Goal: Navigation & Orientation: Find specific page/section

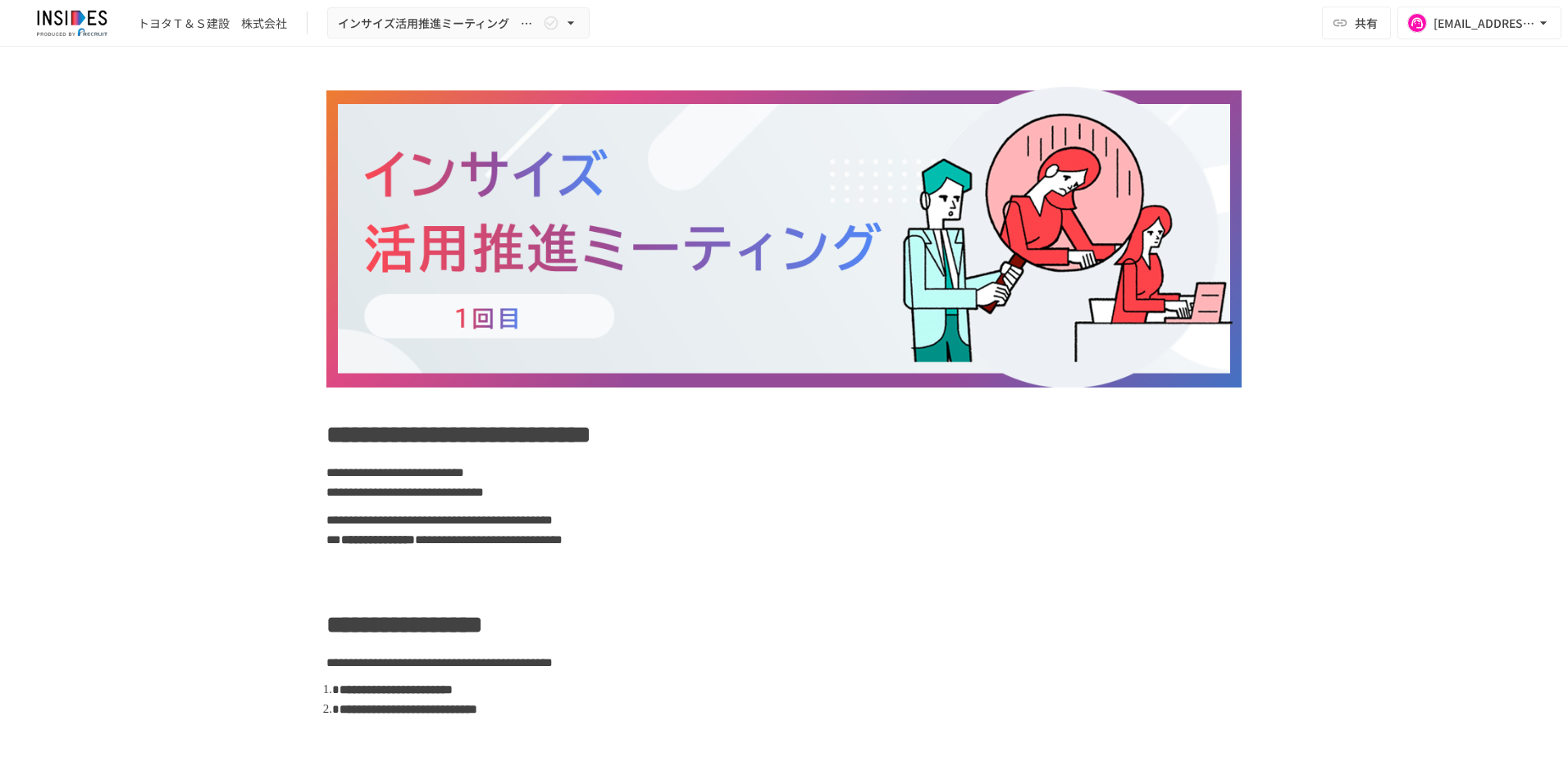
scroll to position [3786, 0]
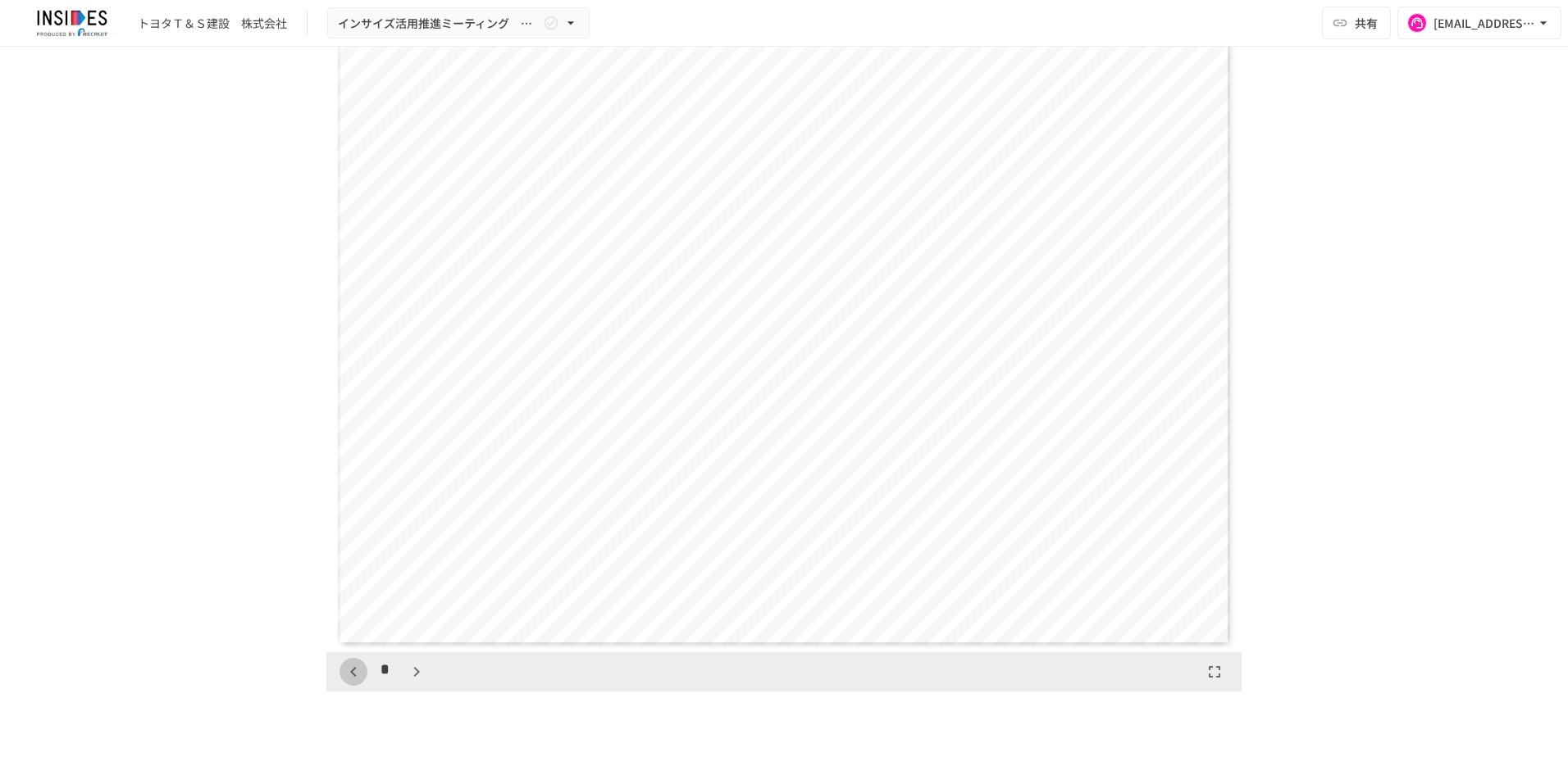
click at [351, 666] on icon "button" at bounding box center [353, 672] width 20 height 20
click at [416, 669] on icon "button" at bounding box center [416, 672] width 20 height 20
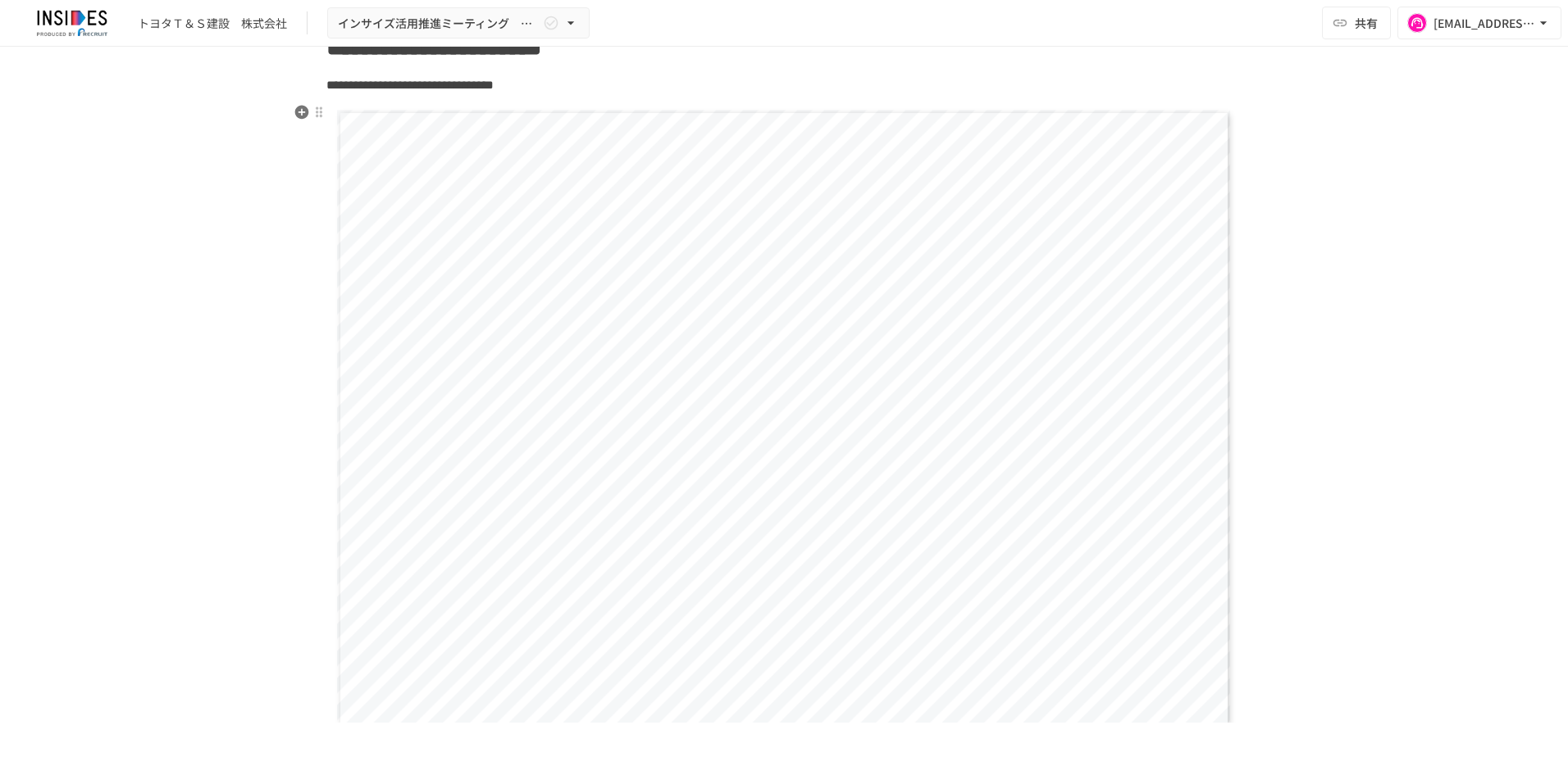
scroll to position [1311, 0]
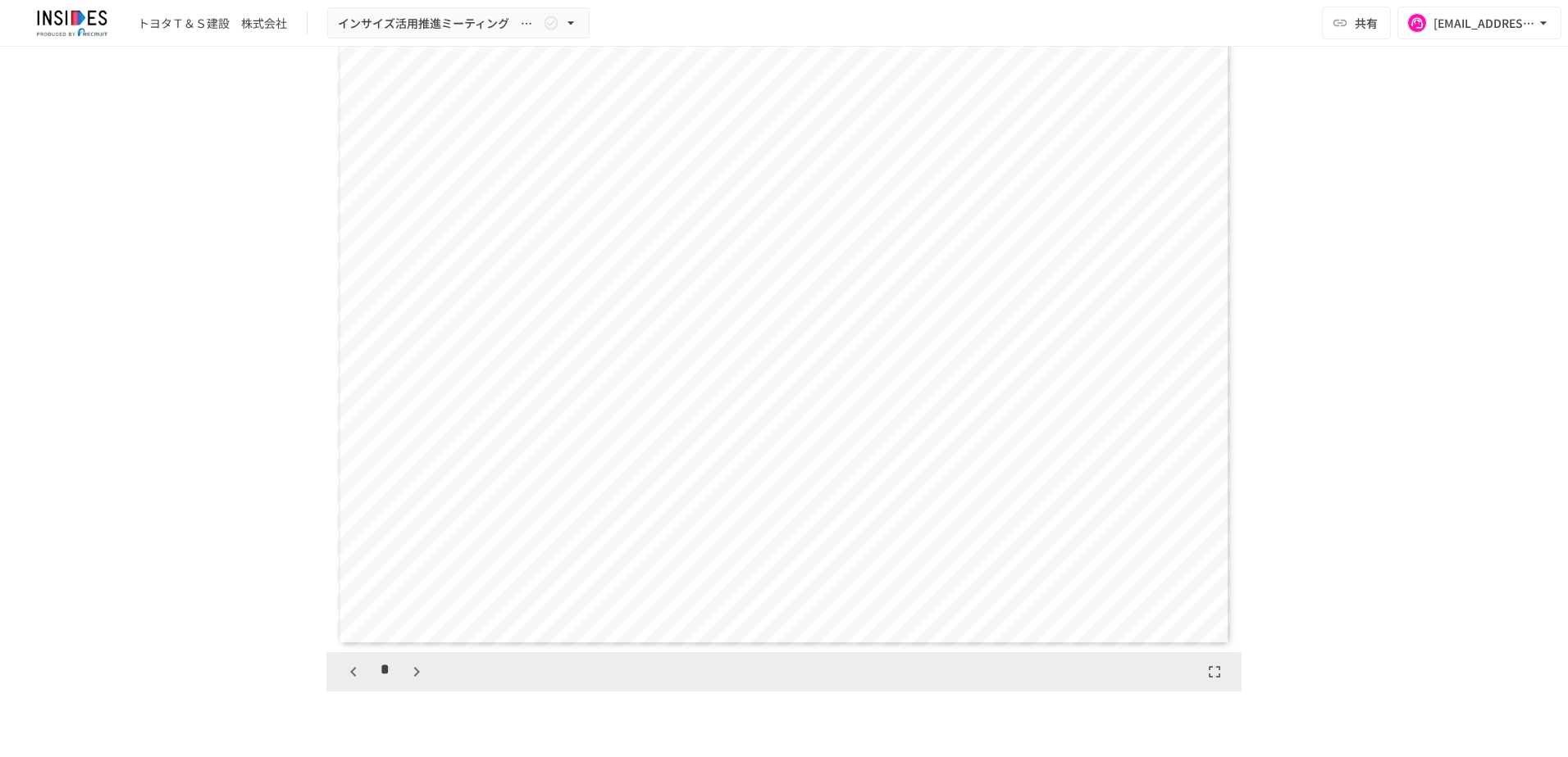
click at [413, 663] on icon "button" at bounding box center [416, 672] width 20 height 20
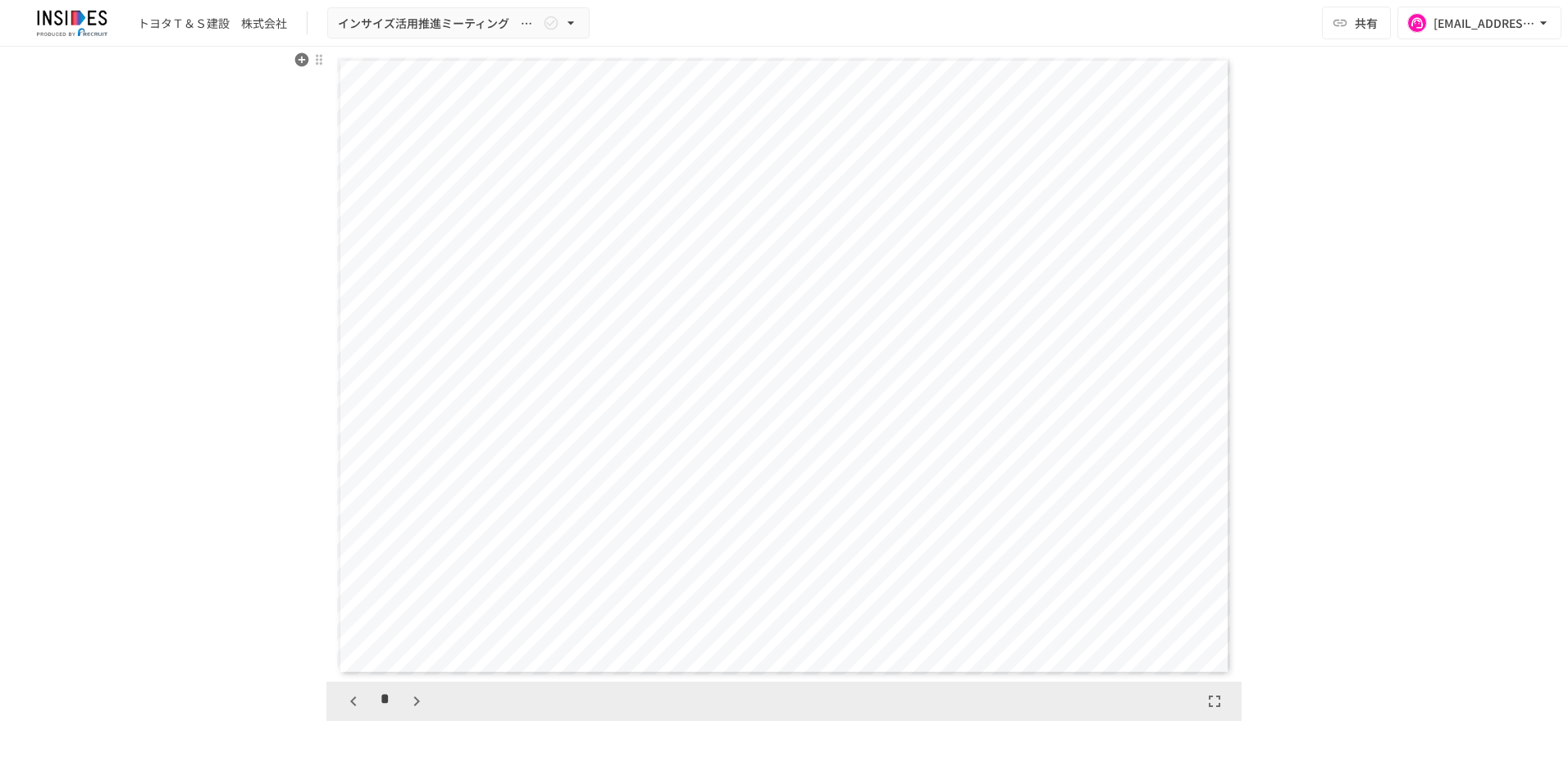
scroll to position [1311, 0]
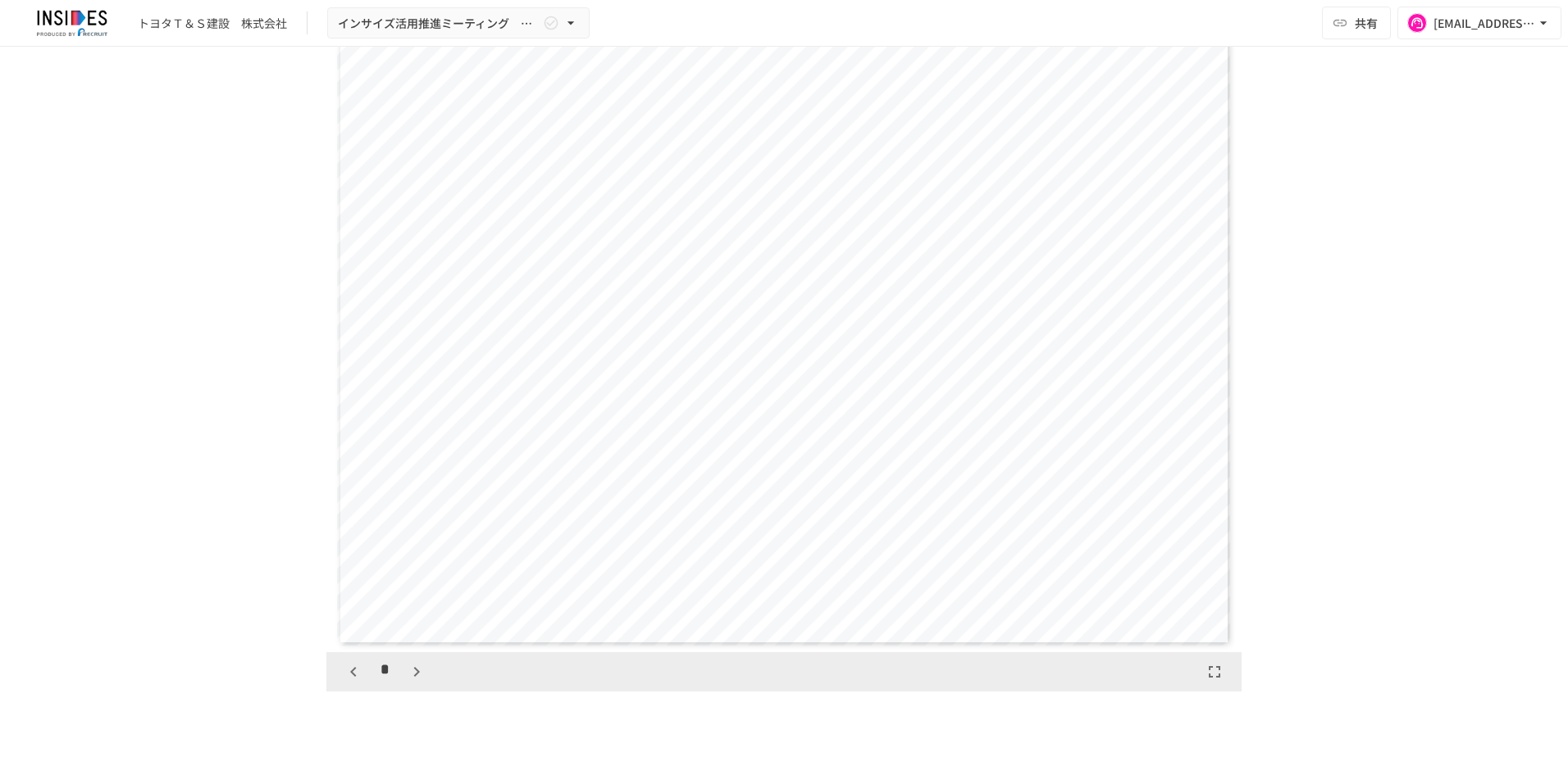
click at [351, 668] on icon "button" at bounding box center [353, 672] width 20 height 20
click at [416, 669] on icon "button" at bounding box center [416, 672] width 20 height 20
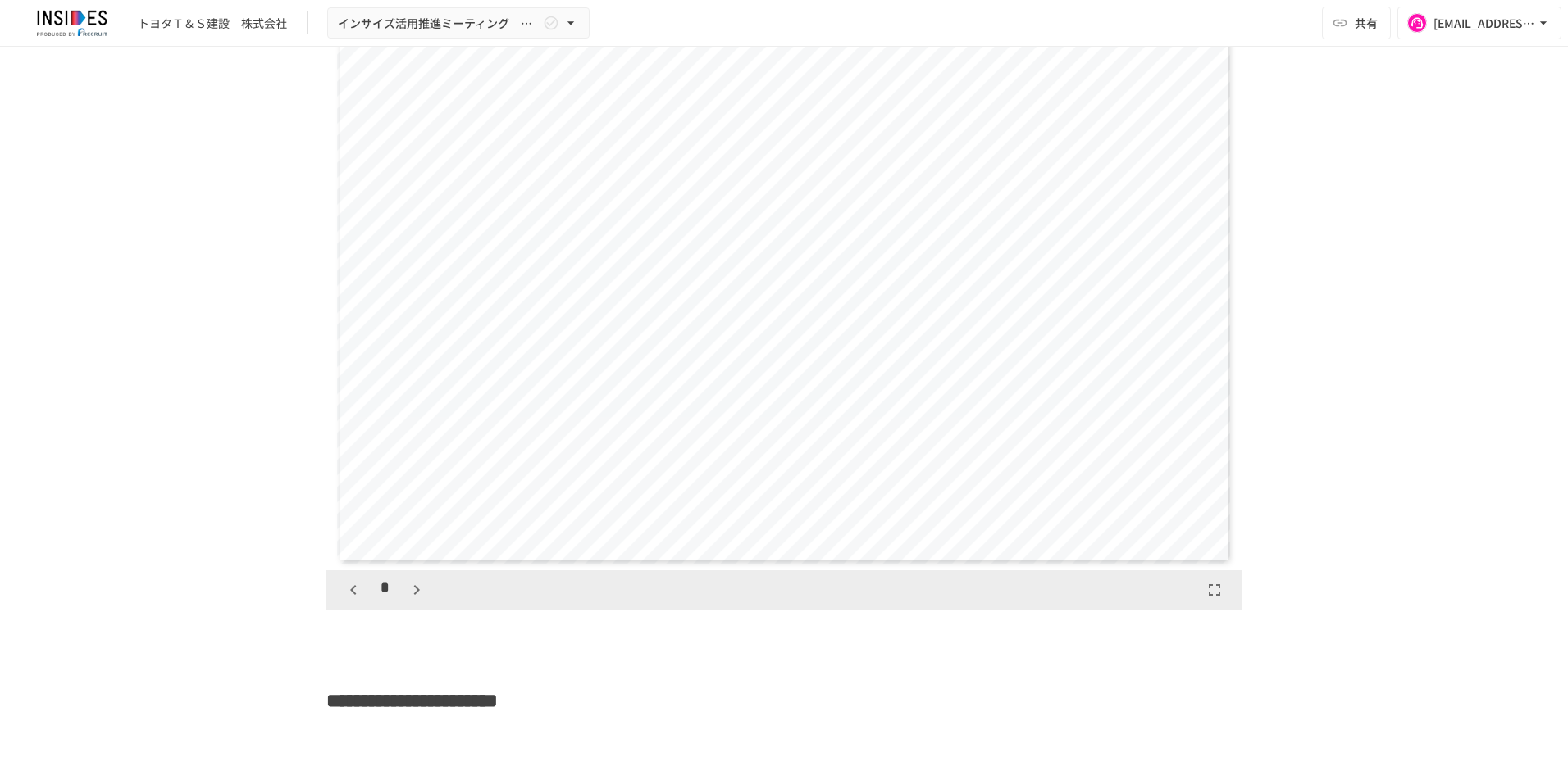
scroll to position [1311, 0]
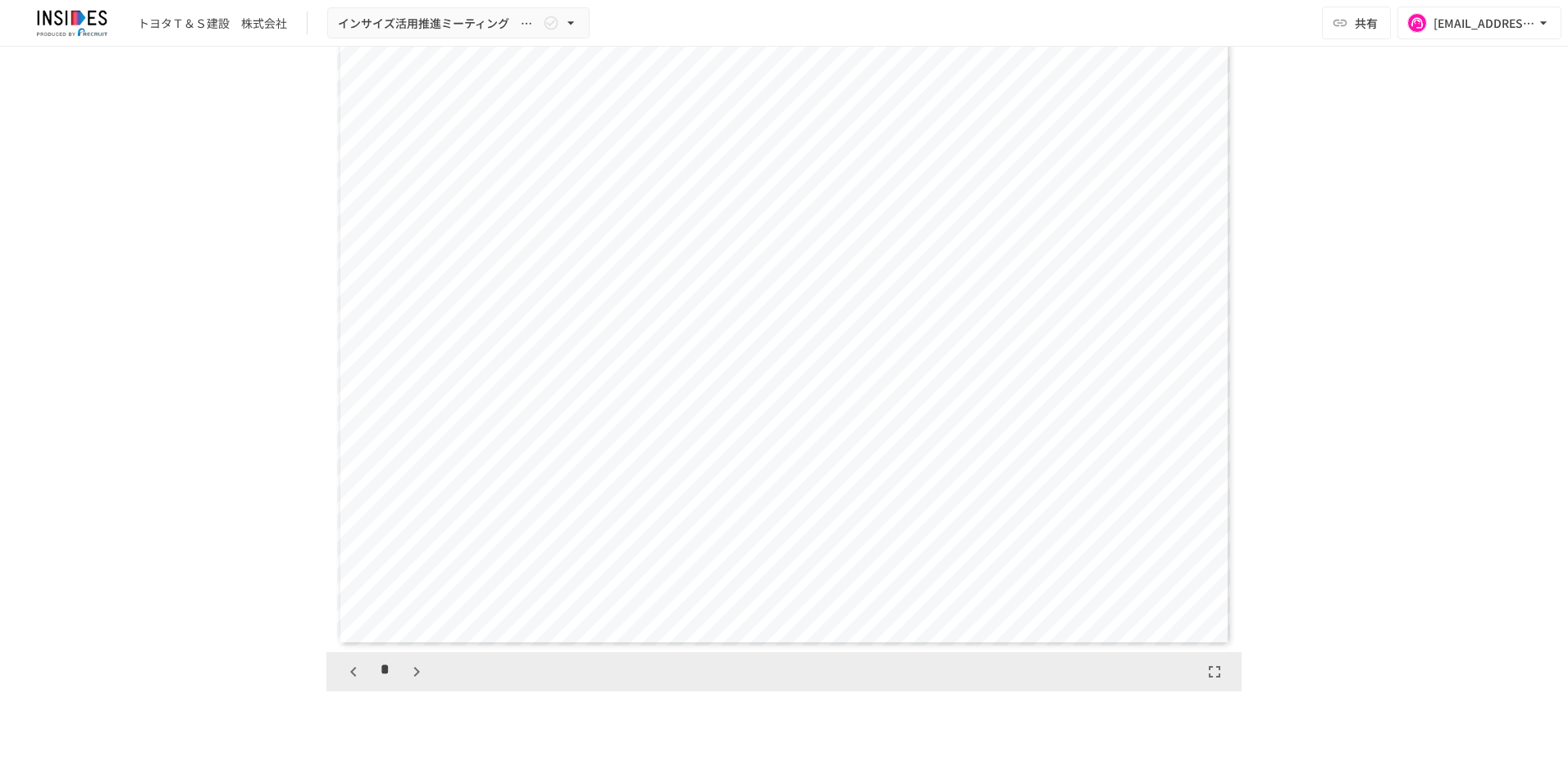
click at [416, 672] on icon "button" at bounding box center [416, 672] width 20 height 20
click at [421, 680] on icon "button" at bounding box center [425, 672] width 20 height 20
click at [423, 671] on icon "button" at bounding box center [425, 672] width 20 height 20
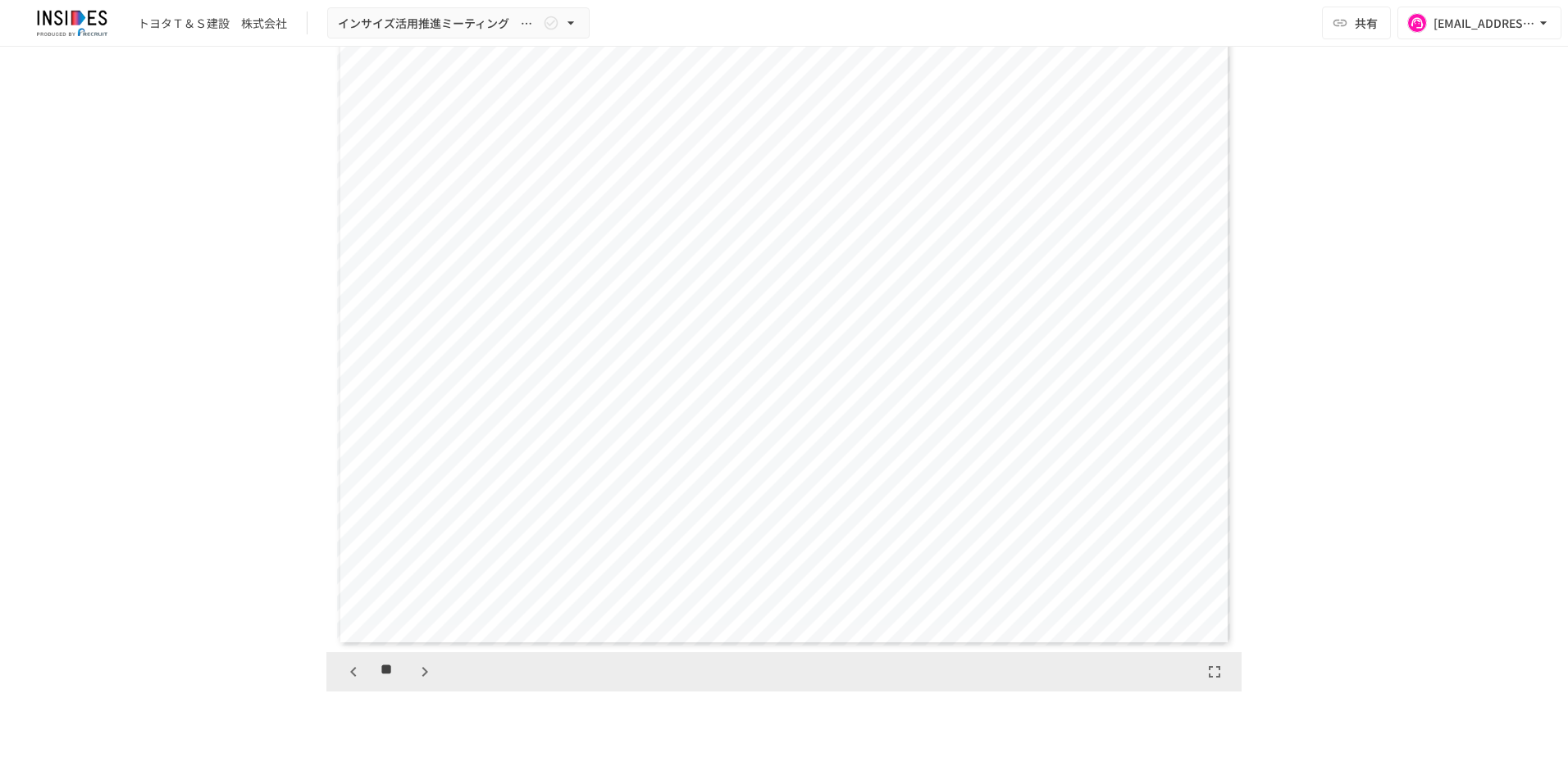
click at [423, 671] on icon "button" at bounding box center [425, 672] width 20 height 20
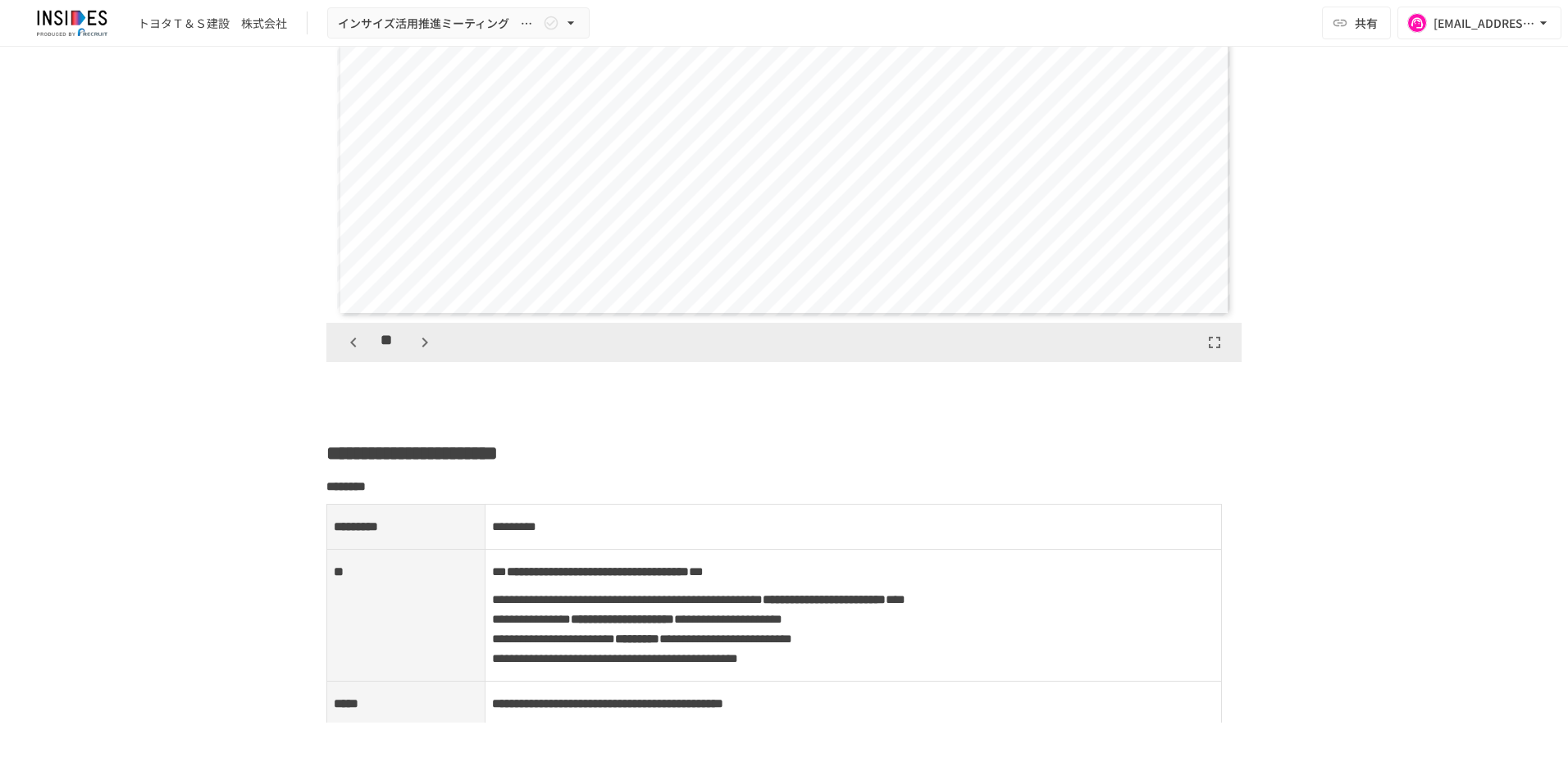
scroll to position [1639, 0]
click at [337, 372] on p at bounding box center [784, 382] width 915 height 22
click at [344, 348] on icon "button" at bounding box center [353, 344] width 20 height 20
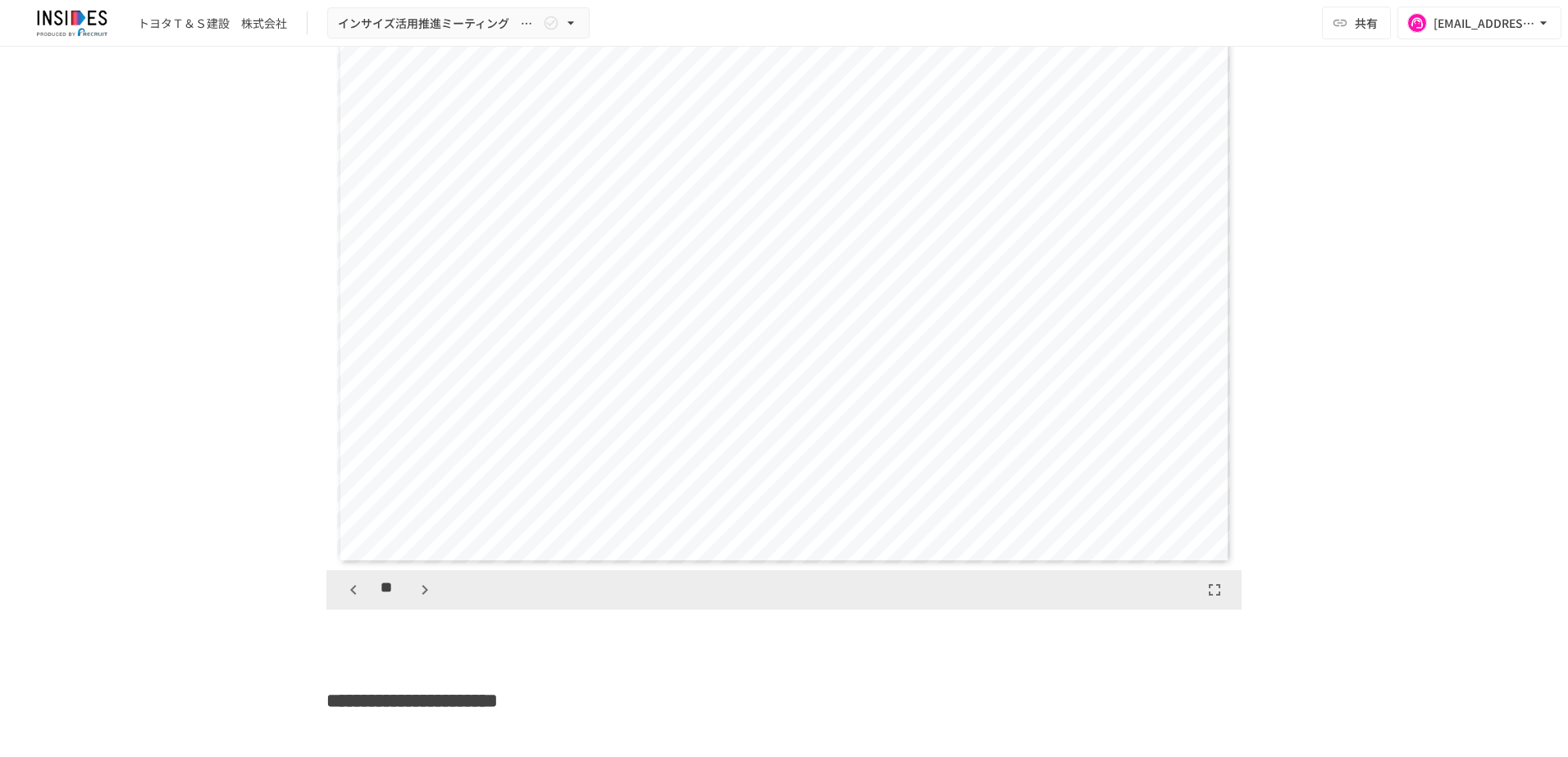
scroll to position [1311, 0]
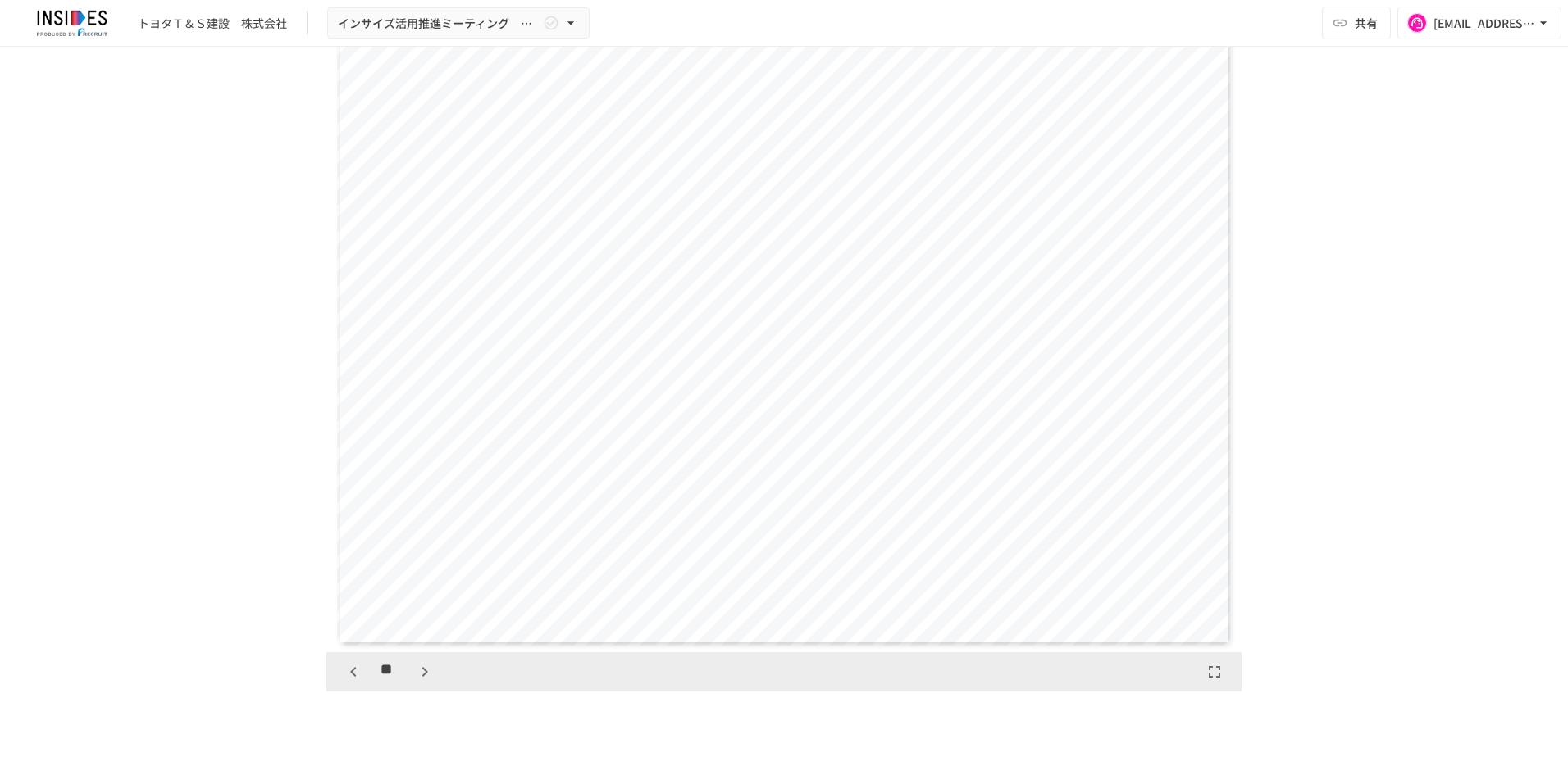
click at [343, 676] on icon "button" at bounding box center [353, 672] width 20 height 20
